Goal: Entertainment & Leisure: Consume media (video, audio)

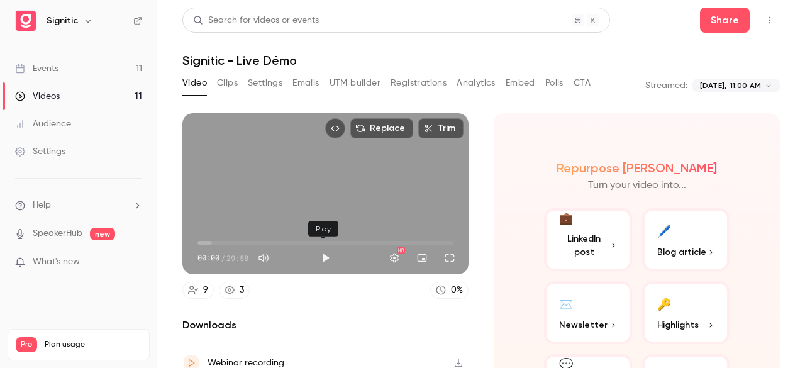
click at [318, 248] on button "Play" at bounding box center [325, 257] width 25 height 25
click at [446, 252] on button "Full screen" at bounding box center [449, 257] width 25 height 25
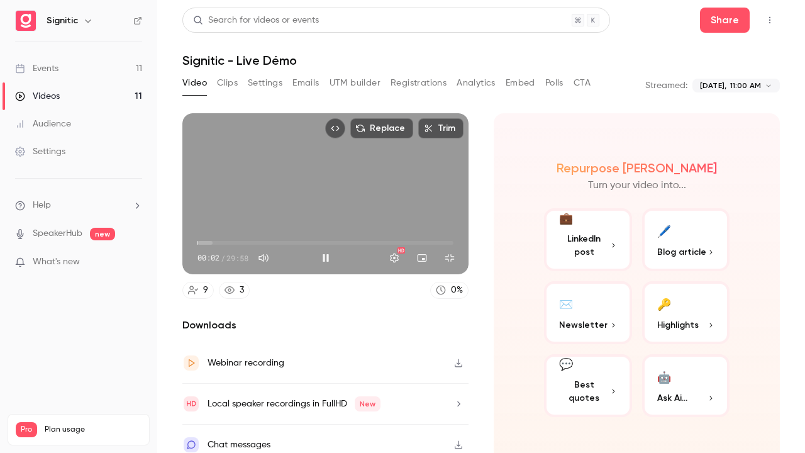
type input "***"
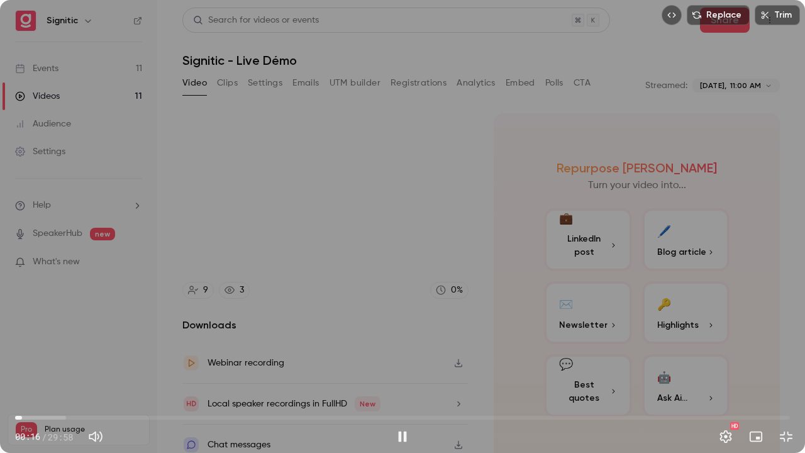
click at [457, 284] on div "Replace Trim 00:16 00:16 / 29:58 HD" at bounding box center [402, 226] width 805 height 453
click at [431, 262] on div "Replace Trim 00:26 00:26 / 29:58 HD" at bounding box center [402, 226] width 805 height 453
click at [431, 262] on div "Replace Trim 00:27 00:27 / 29:58 HD" at bounding box center [402, 226] width 805 height 453
click at [371, 272] on div "Replace Trim 00:37 00:37 / 29:58 HD" at bounding box center [402, 226] width 805 height 453
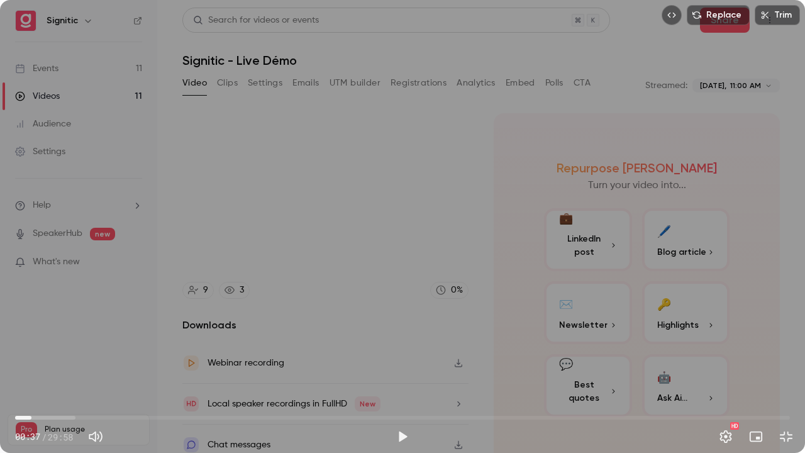
click at [371, 272] on div "Replace Trim 00:37 00:37 / 29:58 HD" at bounding box center [402, 226] width 805 height 453
click at [412, 209] on div "Replace Trim 00:40 00:40 / 29:58 HD" at bounding box center [402, 226] width 805 height 453
click at [372, 178] on div "Replace Trim 00:40 00:40 / 29:58 HD" at bounding box center [402, 226] width 805 height 453
click at [270, 248] on div "Replace Trim 00:44 00:44 / 29:58 HD" at bounding box center [402, 226] width 805 height 453
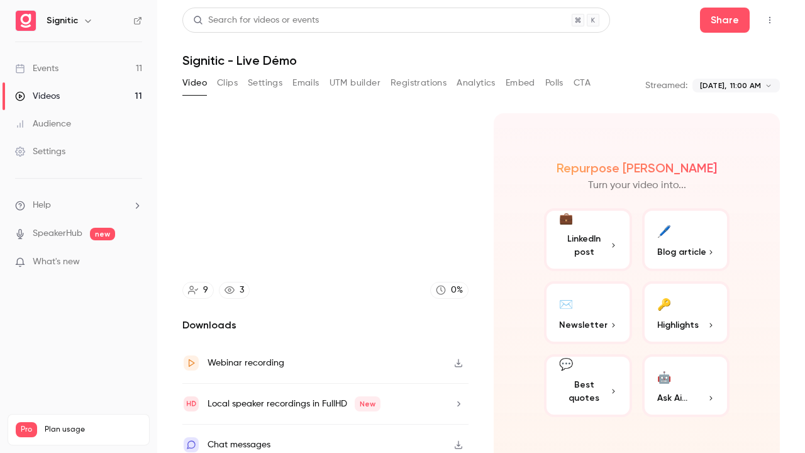
click at [270, 248] on video at bounding box center [402, 226] width 805 height 453
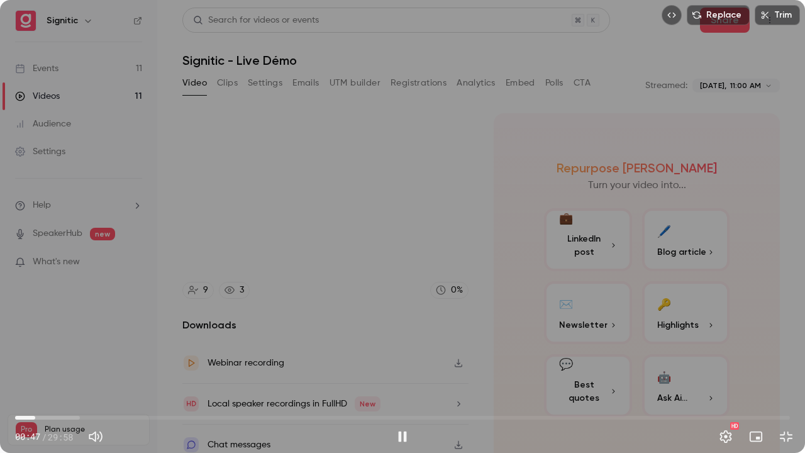
click at [360, 230] on div "Replace Trim 00:47 00:47 / 29:58 HD" at bounding box center [402, 226] width 805 height 453
click at [402, 235] on div "Replace Trim 00:51 00:51 / 29:58 HD" at bounding box center [402, 226] width 805 height 453
click at [729, 367] on button "Settings" at bounding box center [725, 436] width 25 height 25
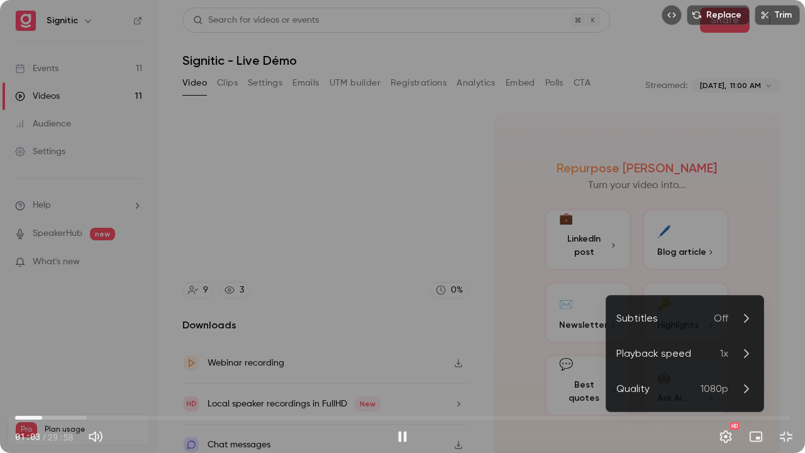
click at [664, 244] on div at bounding box center [402, 226] width 805 height 453
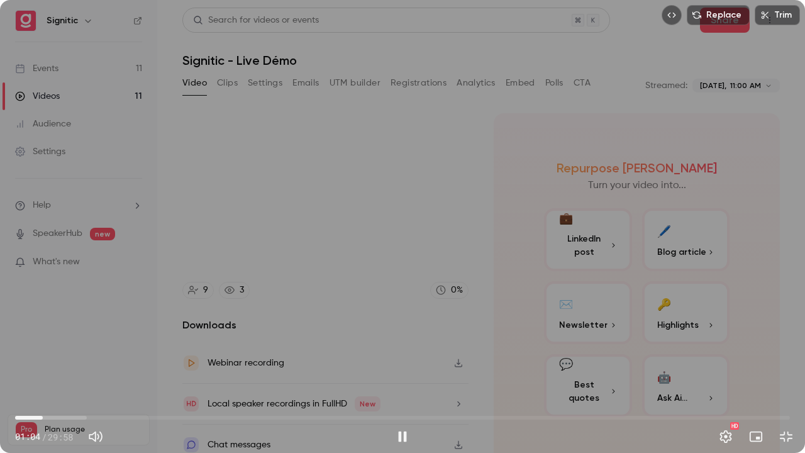
click at [345, 267] on div "Replace Trim 01:04 01:04 / 29:58 HD" at bounding box center [402, 226] width 805 height 453
type input "**"
